Goal: Find contact information: Find contact information

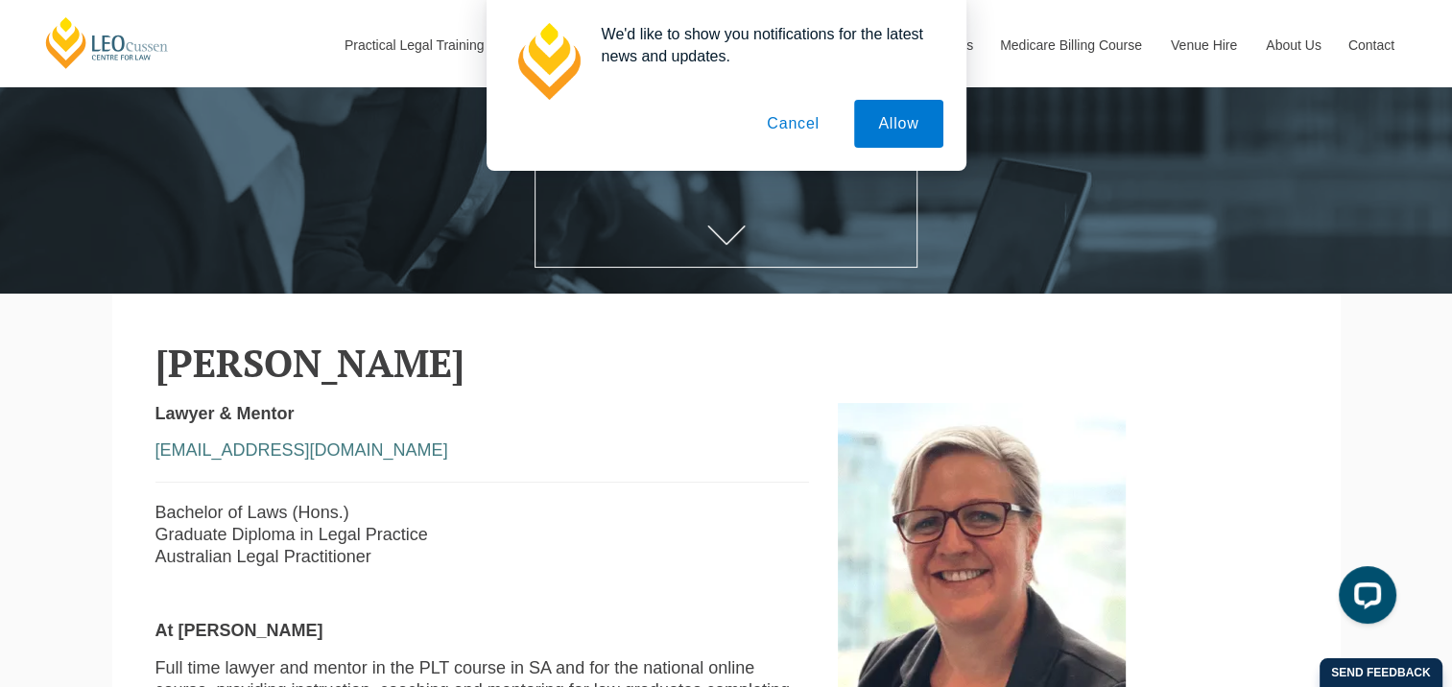
click at [804, 134] on button "Cancel" at bounding box center [793, 124] width 101 height 48
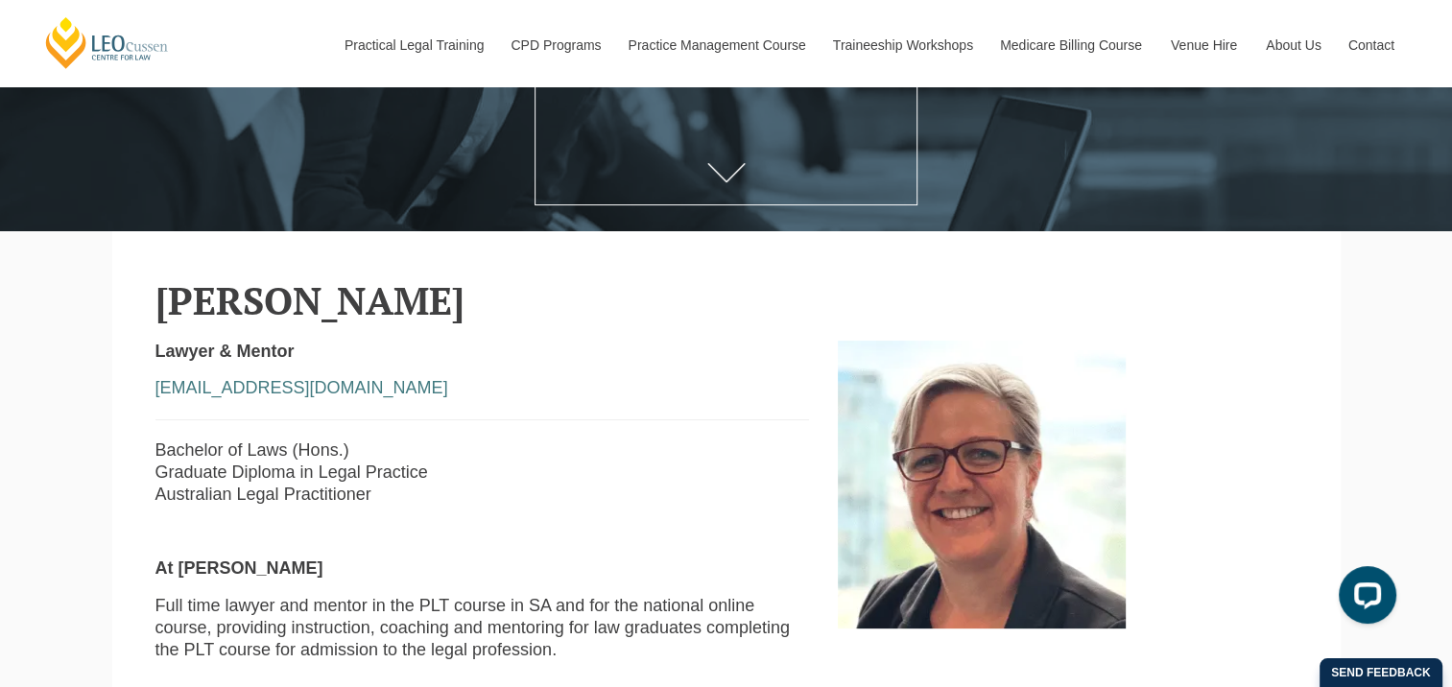
scroll to position [384, 0]
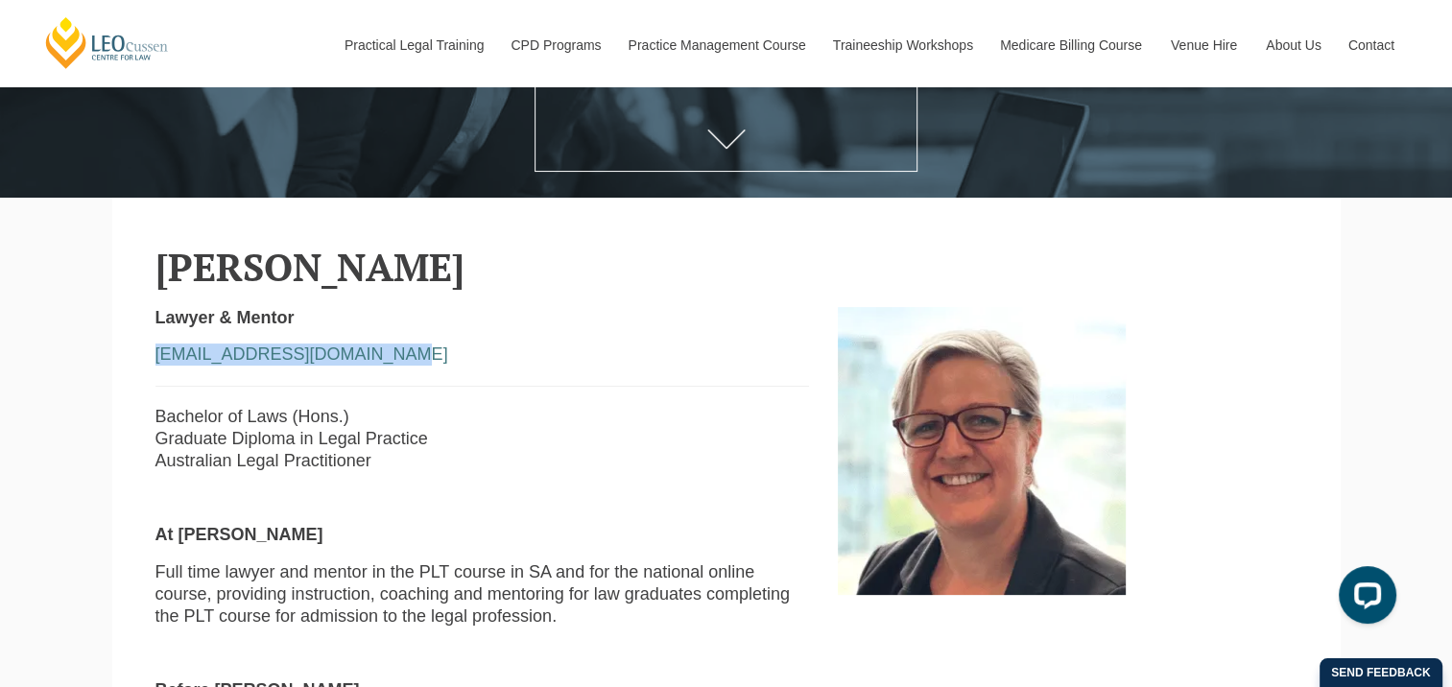
drag, startPoint x: 388, startPoint y: 365, endPoint x: 129, endPoint y: 364, distance: 259.1
click at [129, 364] on section "[PERSON_NAME] Lawyer & Mentor [EMAIL_ADDRESS][DOMAIN_NAME] Bachelor of Laws (Ho…" at bounding box center [726, 700] width 1228 height 1005
copy link "[EMAIL_ADDRESS][DOMAIN_NAME]"
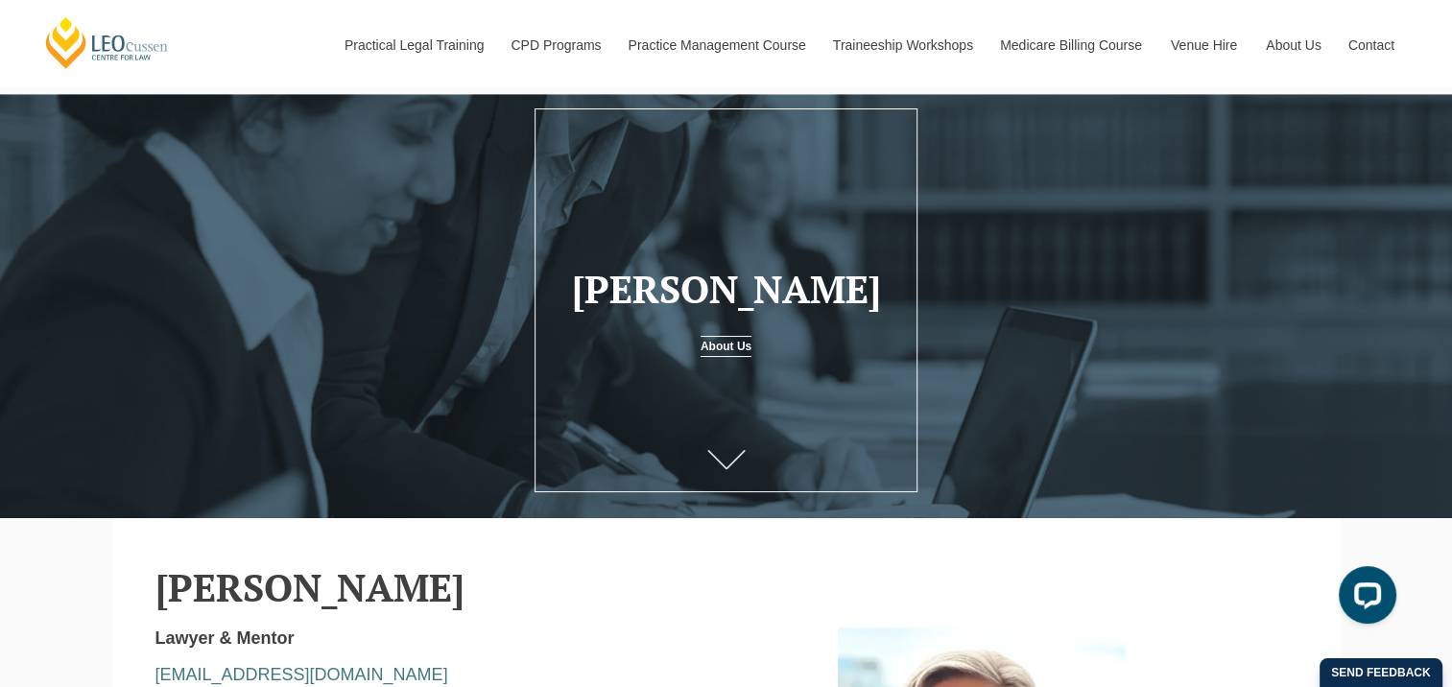
scroll to position [96, 0]
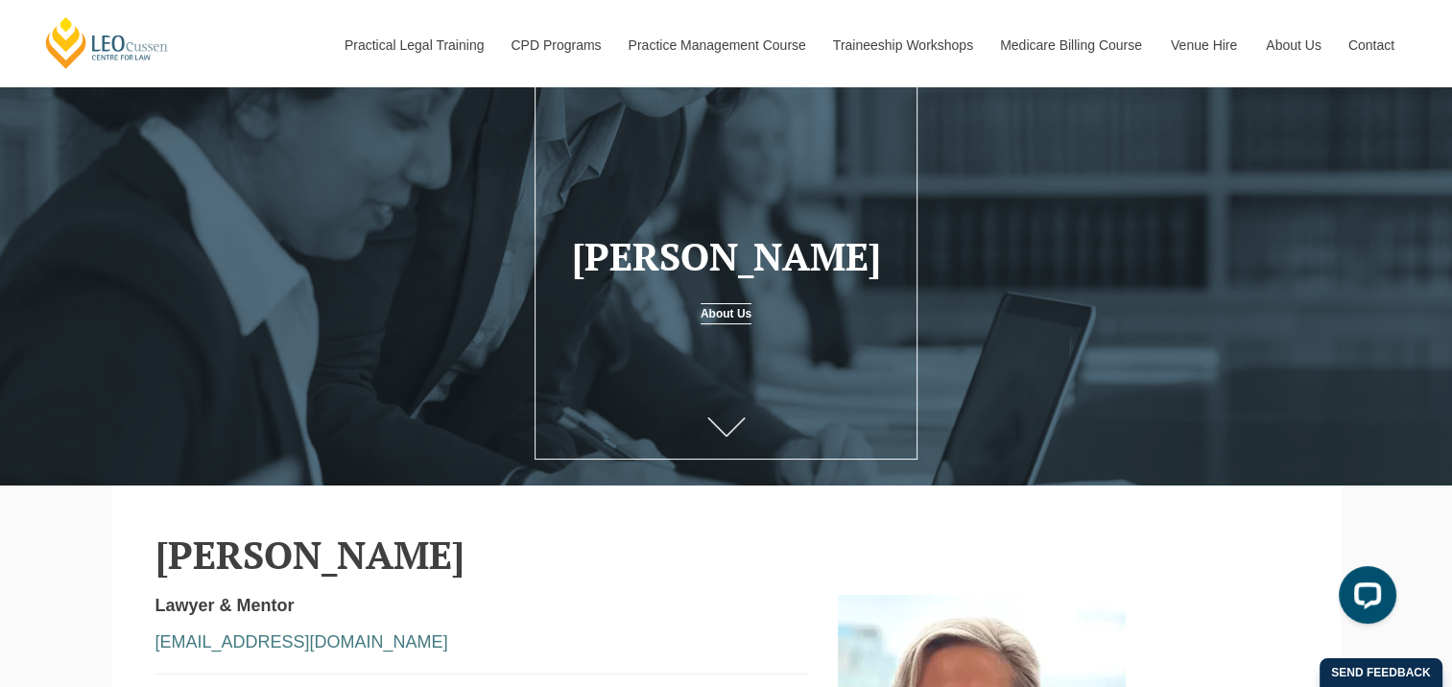
click at [722, 310] on link "About Us" at bounding box center [725, 313] width 51 height 21
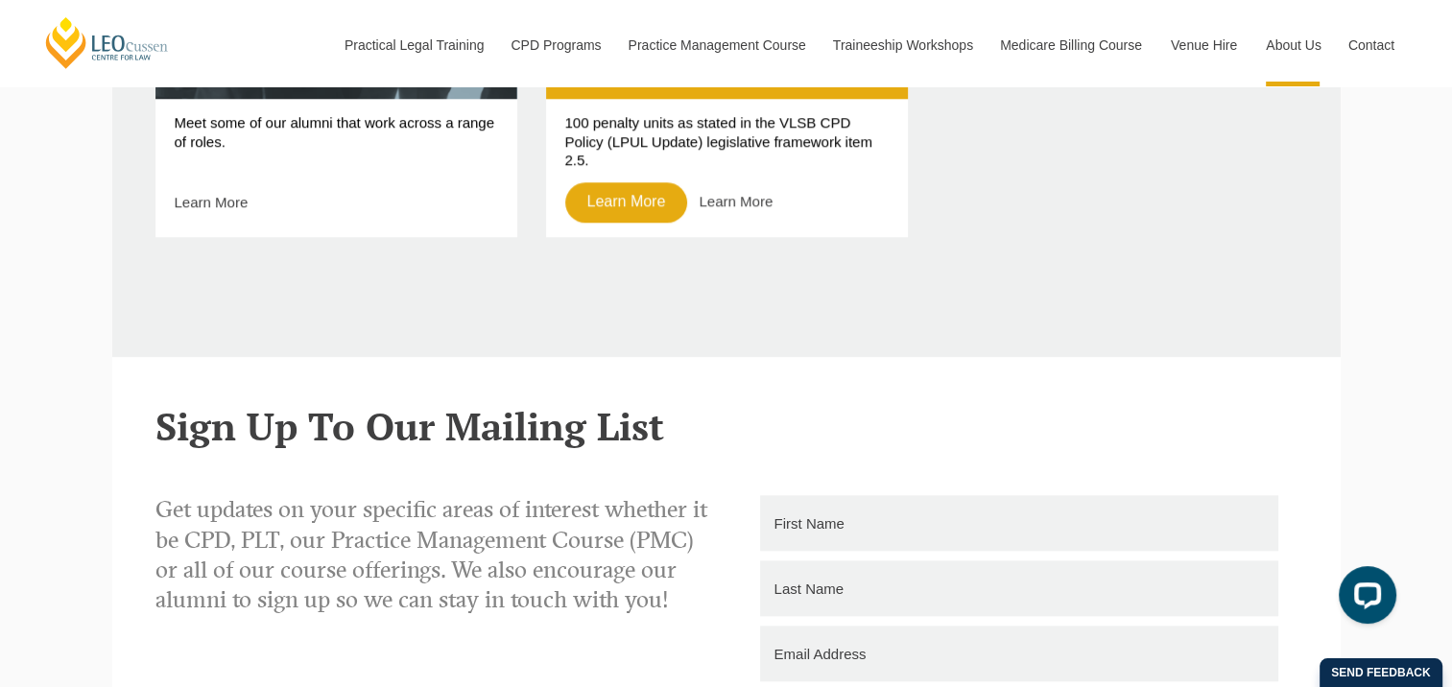
scroll to position [2207, 0]
